Goal: Navigation & Orientation: Find specific page/section

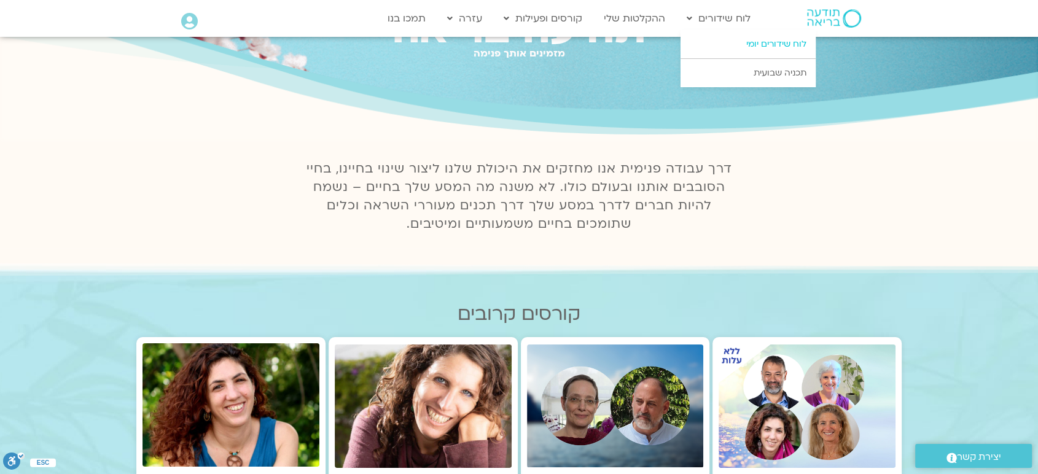
click at [739, 41] on link "לוח שידורים יומי" at bounding box center [748, 44] width 135 height 28
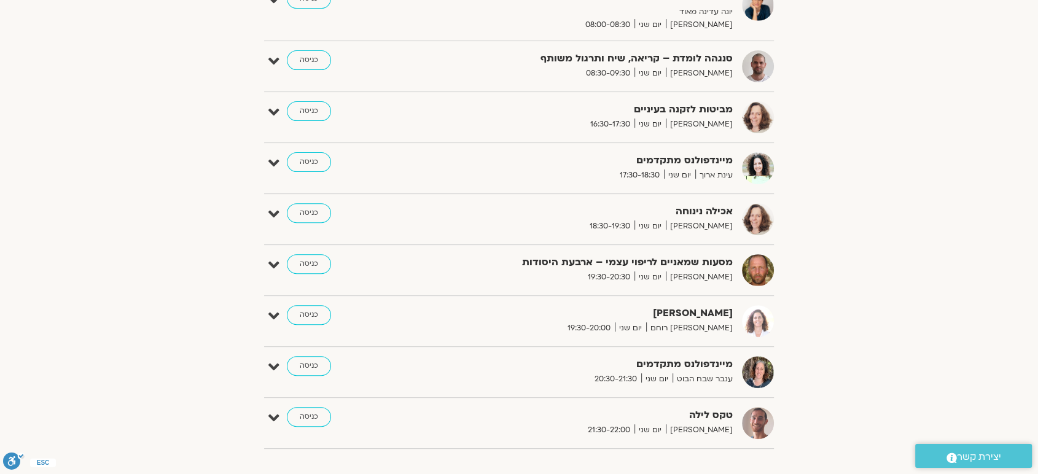
scroll to position [418, 0]
